Goal: Transaction & Acquisition: Purchase product/service

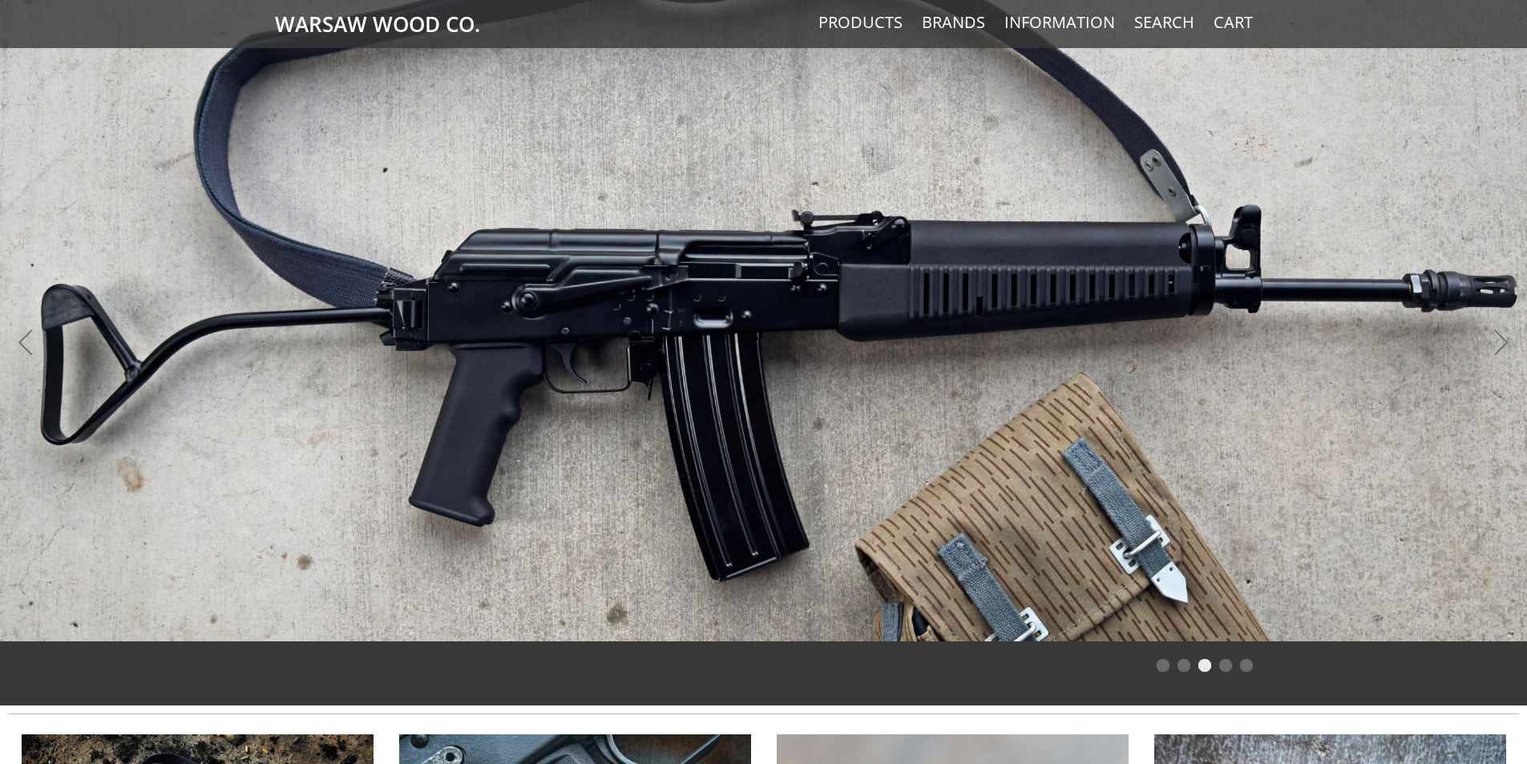
scroll to position [1301, 0]
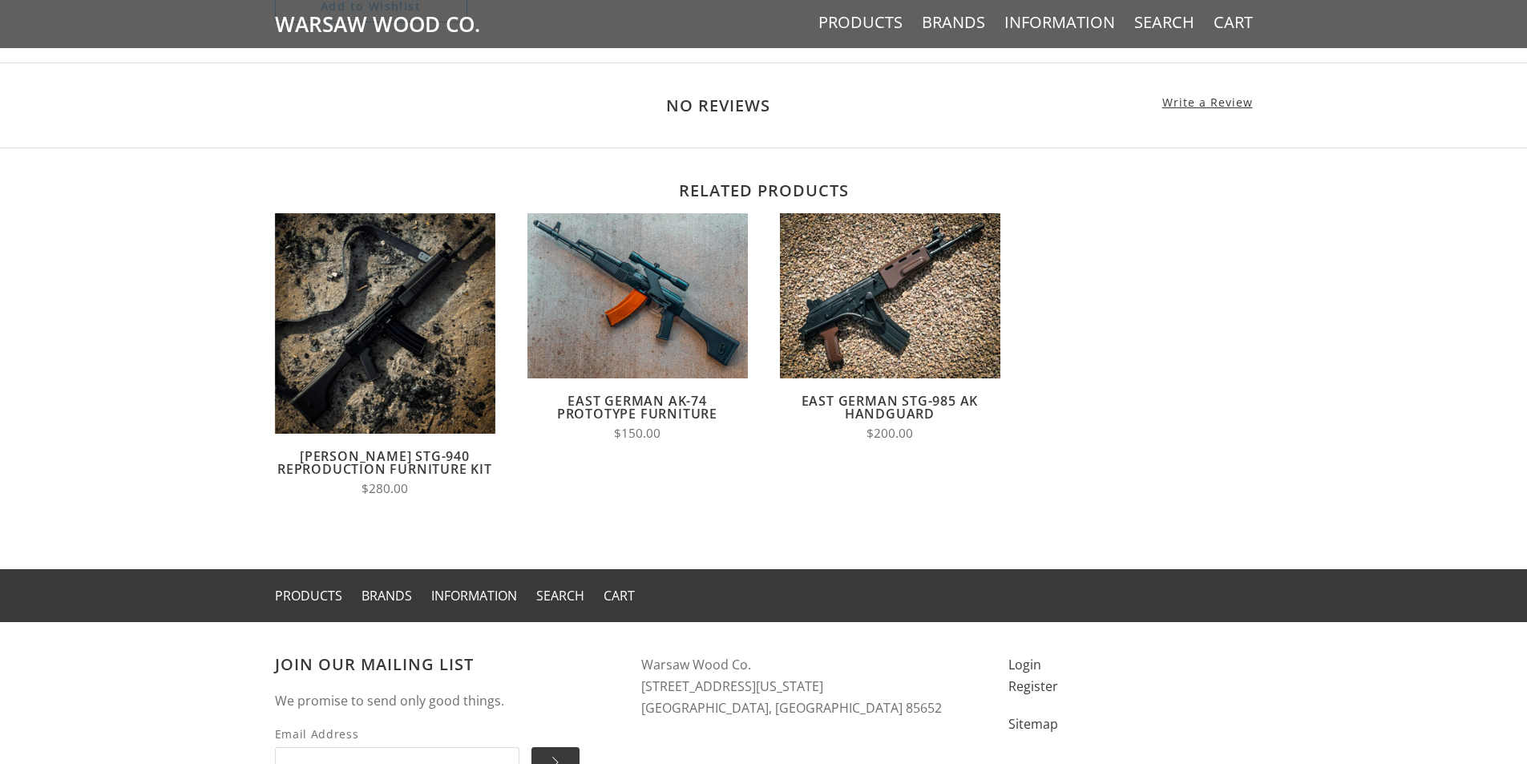
scroll to position [1265, 0]
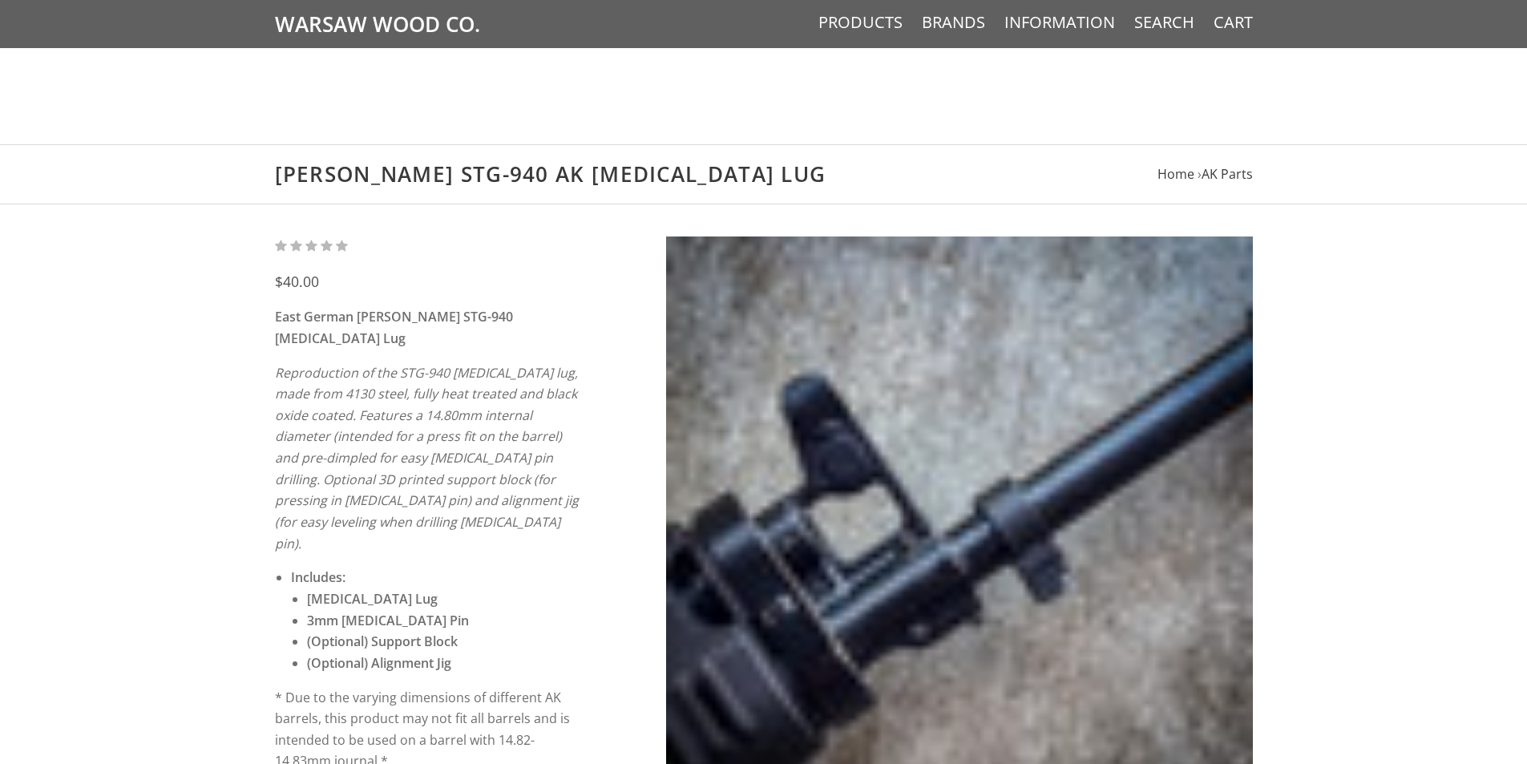
scroll to position [1425, 0]
